Goal: Navigation & Orientation: Locate item on page

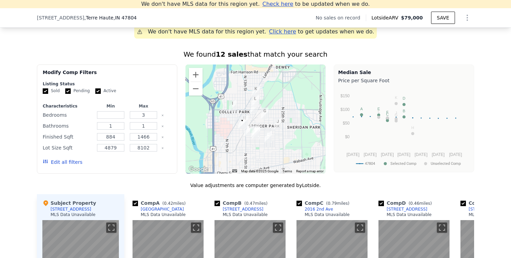
scroll to position [508, 0]
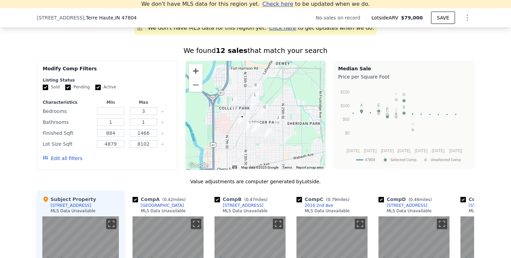
click at [196, 70] on button "Zoom in" at bounding box center [196, 71] width 14 height 14
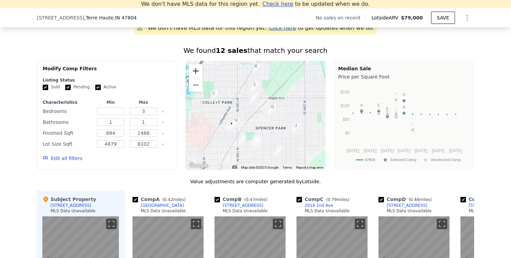
click at [196, 70] on button "Zoom in" at bounding box center [196, 71] width 14 height 14
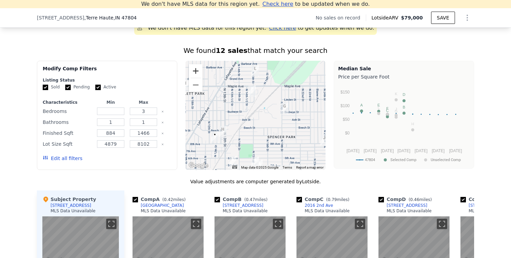
click at [196, 70] on button "Zoom in" at bounding box center [196, 71] width 14 height 14
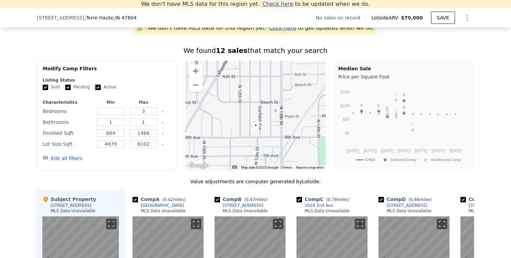
drag, startPoint x: 217, startPoint y: 139, endPoint x: 323, endPoint y: 86, distance: 118.9
click at [323, 86] on div at bounding box center [256, 115] width 140 height 109
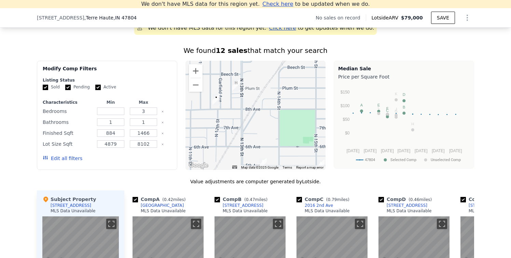
drag, startPoint x: 294, startPoint y: 115, endPoint x: 254, endPoint y: 86, distance: 49.1
click at [254, 86] on div at bounding box center [256, 115] width 140 height 109
click at [192, 84] on button "Zoom out" at bounding box center [196, 85] width 14 height 14
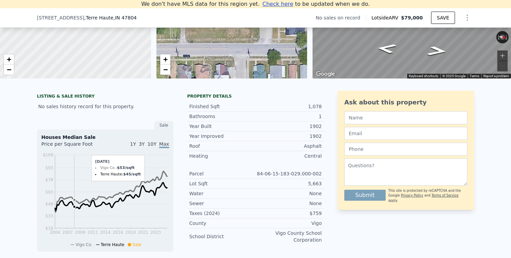
scroll to position [0, 0]
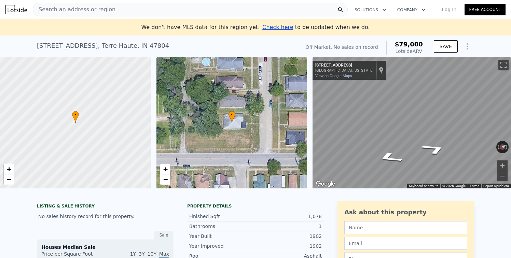
click at [297, 114] on div "• + − • + − ← Move left → Move right ↑ Move up ↓ Move down + Zoom in - Zoom out…" at bounding box center [255, 122] width 511 height 131
click at [285, 118] on div "• + − • + − ← Move left → Move right ↑ Move up ↓ Move down + Zoom in - Zoom out…" at bounding box center [255, 122] width 511 height 131
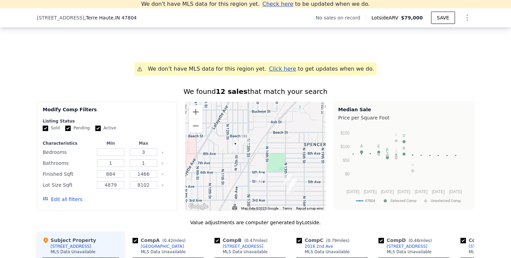
scroll to position [468, 0]
click at [195, 109] on button "Zoom in" at bounding box center [196, 112] width 14 height 14
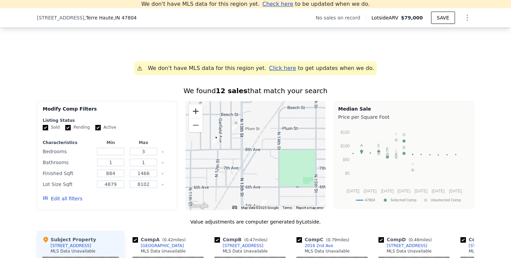
click at [195, 109] on button "Zoom in" at bounding box center [196, 112] width 14 height 14
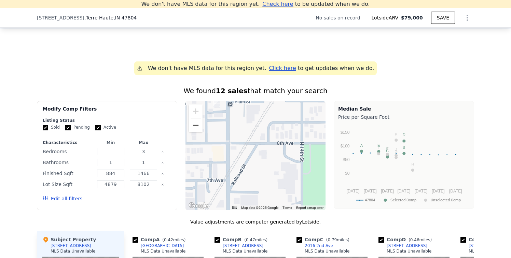
click at [192, 125] on button "Zoom out" at bounding box center [196, 126] width 14 height 14
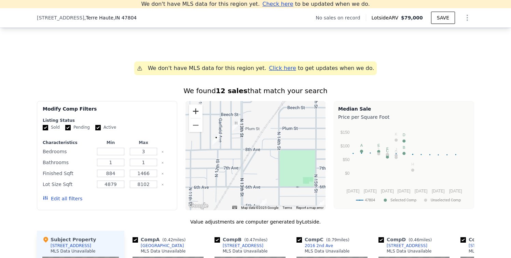
click at [197, 113] on button "Zoom in" at bounding box center [196, 112] width 14 height 14
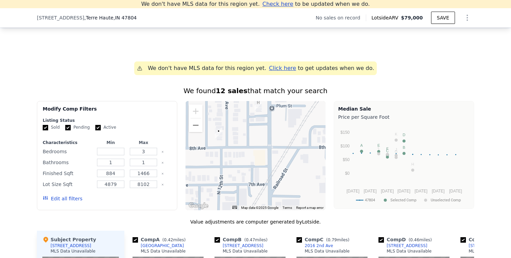
drag, startPoint x: 237, startPoint y: 173, endPoint x: 279, endPoint y: 177, distance: 42.6
click at [279, 177] on div at bounding box center [256, 155] width 140 height 109
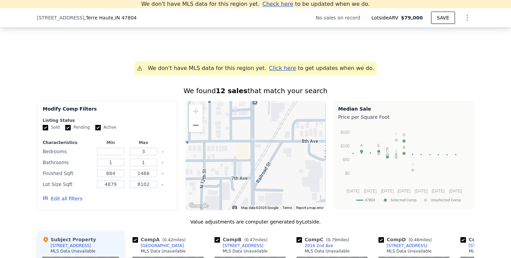
drag, startPoint x: 279, startPoint y: 177, endPoint x: 261, endPoint y: 171, distance: 19.1
click at [261, 171] on div at bounding box center [256, 155] width 140 height 109
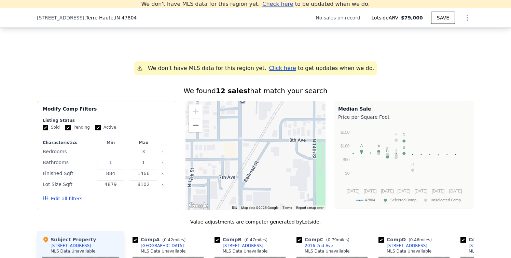
drag, startPoint x: 281, startPoint y: 169, endPoint x: 268, endPoint y: 168, distance: 13.3
click at [268, 168] on div at bounding box center [256, 155] width 140 height 109
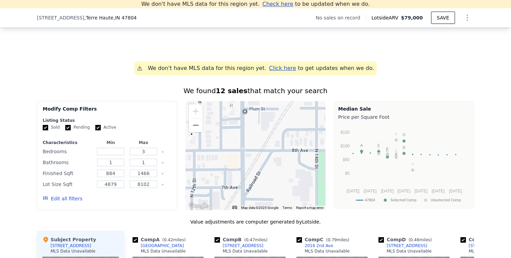
drag, startPoint x: 232, startPoint y: 160, endPoint x: 235, endPoint y: 171, distance: 10.6
click at [235, 171] on div at bounding box center [256, 155] width 140 height 109
